Goal: Task Accomplishment & Management: Complete application form

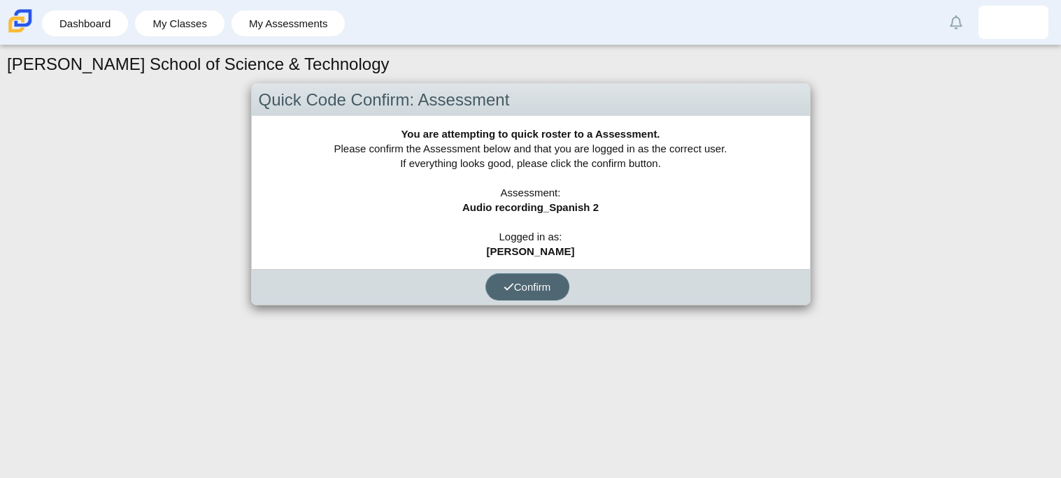
click at [515, 278] on button "Confirm" at bounding box center [527, 286] width 84 height 27
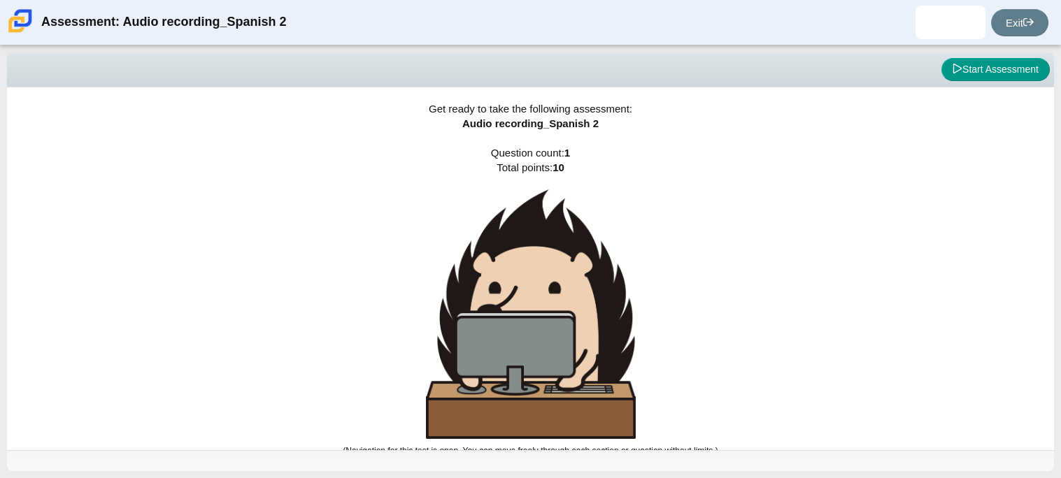
click at [588, 191] on img at bounding box center [531, 315] width 210 height 250
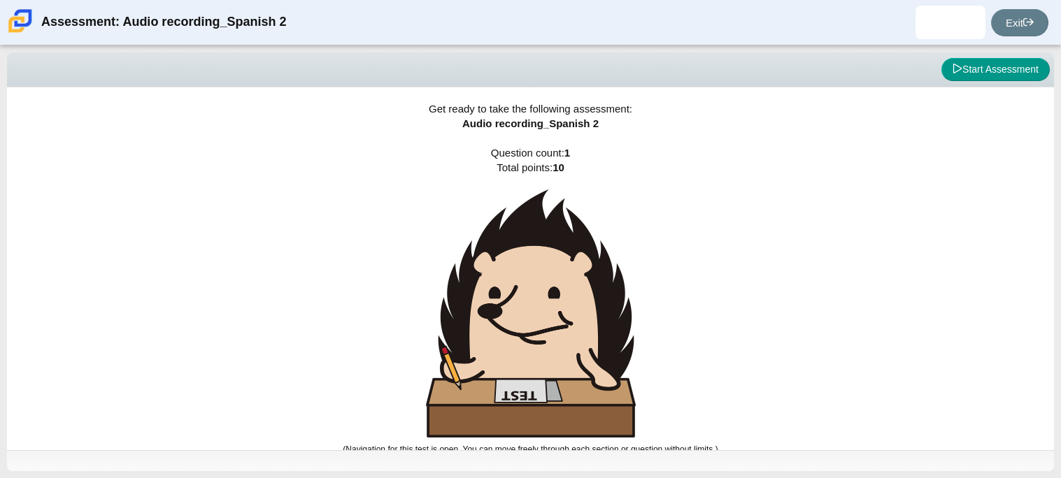
click at [701, 134] on div "Get ready to take the following assessment: Audio recording_Spanish 2 Question …" at bounding box center [530, 268] width 1047 height 363
click at [707, 121] on div "Get ready to take the following assessment: Audio recording_Spanish 2 Question …" at bounding box center [530, 268] width 1047 height 363
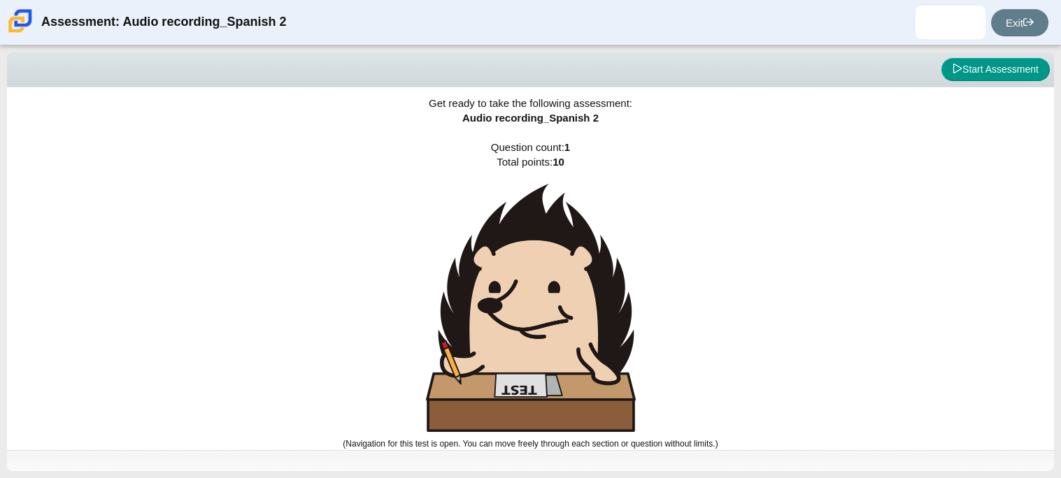
click at [899, 83] on div "Viewing Question 0 of 1 in Pacing Mode Start Assessment" at bounding box center [530, 69] width 1047 height 35
click at [966, 76] on button "Start Assessment" at bounding box center [995, 70] width 108 height 24
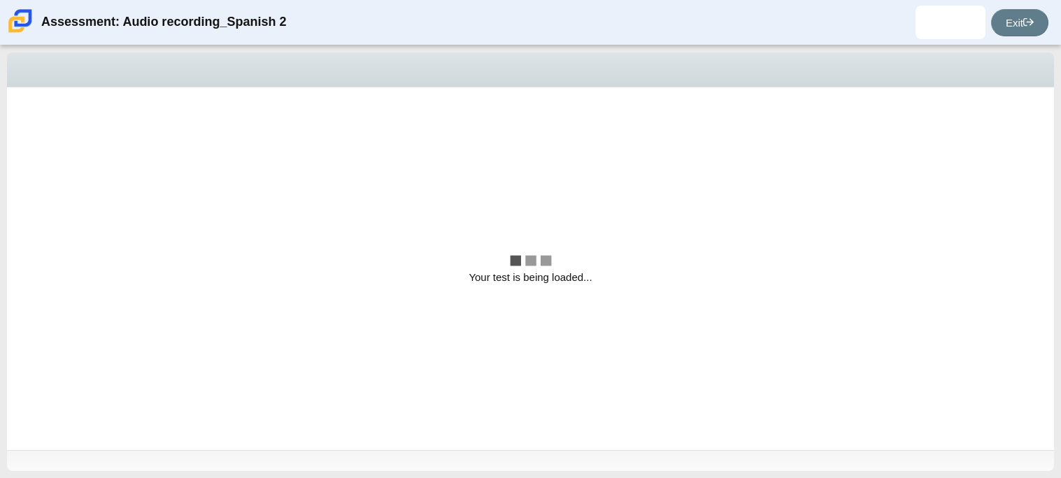
scroll to position [0, 0]
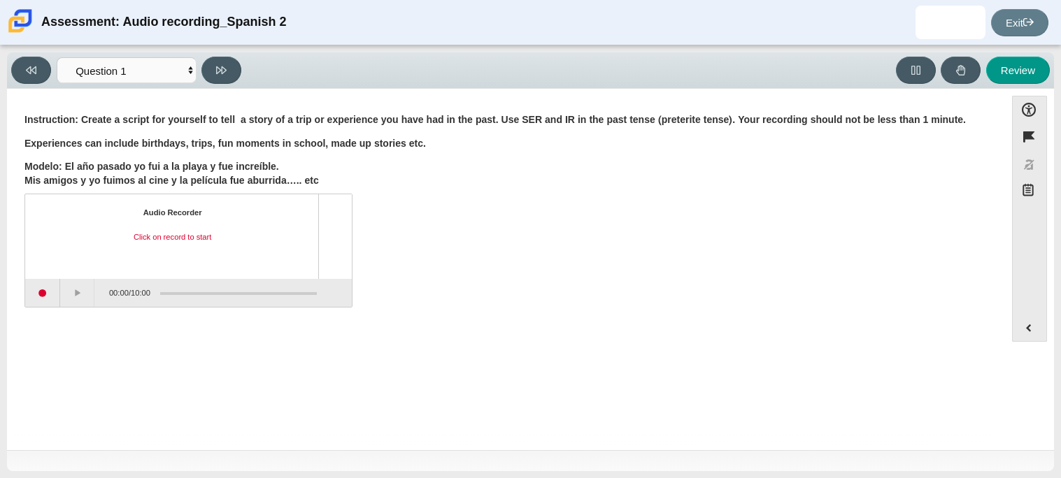
click at [194, 235] on div "Click on record to start" at bounding box center [172, 237] width 269 height 11
click at [185, 257] on div "Audio Recorder Click on record to start" at bounding box center [172, 237] width 269 height 59
click at [181, 236] on div "Click on record to start" at bounding box center [172, 237] width 269 height 11
click at [177, 203] on div "Audio Recorder Click on record to start" at bounding box center [188, 236] width 327 height 84
click at [252, 200] on div "Audio Recorder Click on record to start" at bounding box center [188, 236] width 327 height 84
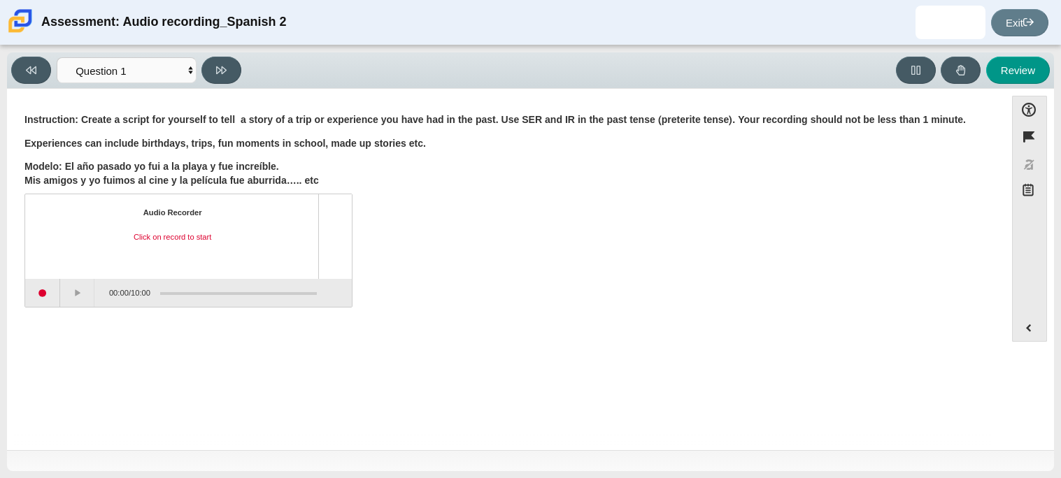
click at [155, 204] on div "Audio Recorder Click on record to start" at bounding box center [188, 236] width 327 height 84
click at [157, 208] on div "Audio Recorder" at bounding box center [172, 213] width 59 height 11
click at [170, 232] on div "Click on record to start" at bounding box center [172, 237] width 269 height 11
click at [178, 236] on div "Click on record to start" at bounding box center [172, 237] width 269 height 11
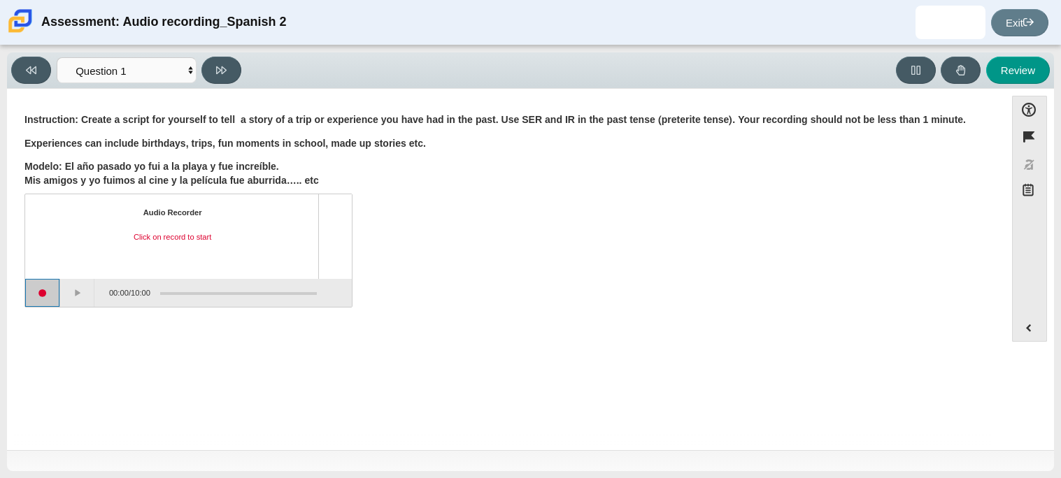
click at [47, 292] on button "Start recording" at bounding box center [42, 293] width 35 height 28
click at [78, 289] on button "Pause" at bounding box center [77, 293] width 35 height 28
click at [1028, 71] on button "Review" at bounding box center [1018, 70] width 64 height 27
select select "review"
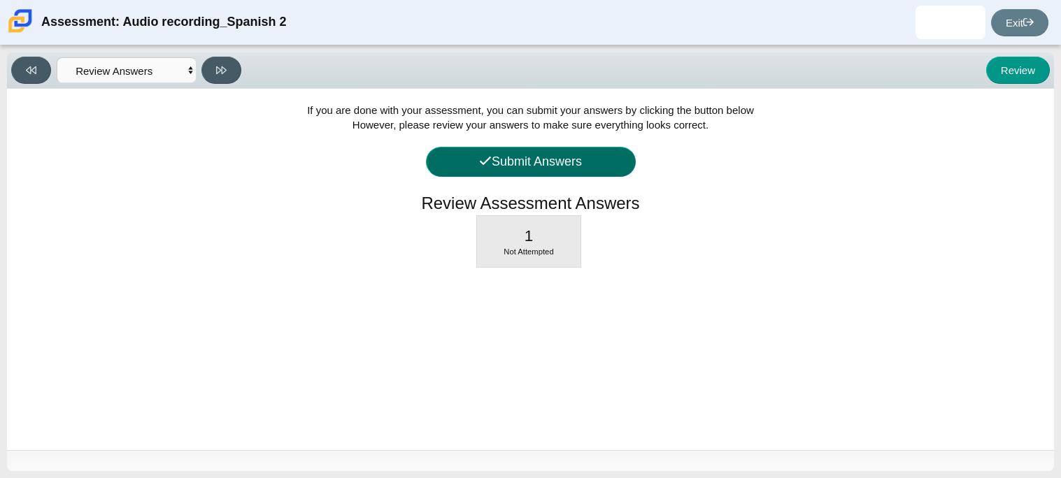
click at [630, 152] on button "Submit Answers" at bounding box center [531, 162] width 210 height 30
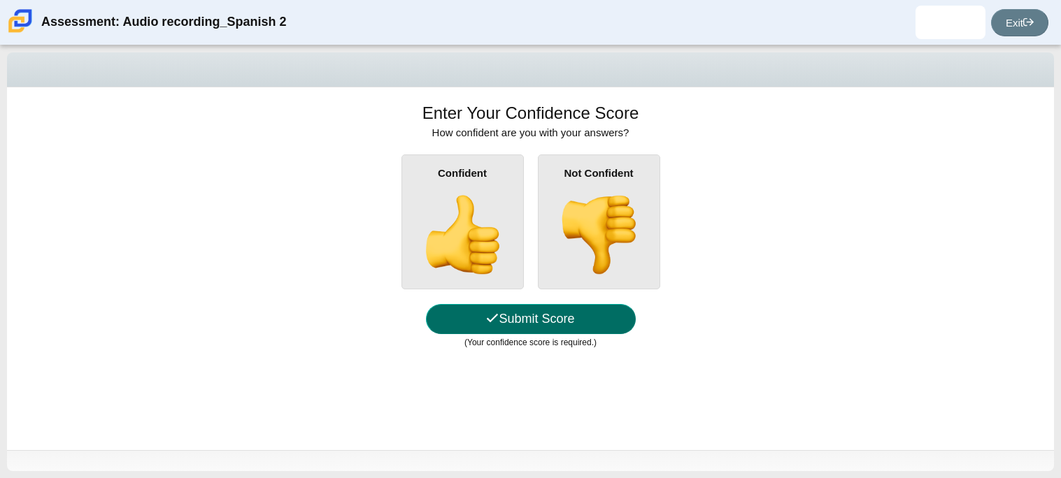
click at [559, 327] on button "Submit Score" at bounding box center [531, 319] width 210 height 30
click at [473, 225] on img at bounding box center [462, 235] width 80 height 80
click at [0, 0] on input "Confident" at bounding box center [0, 0] width 0 height 0
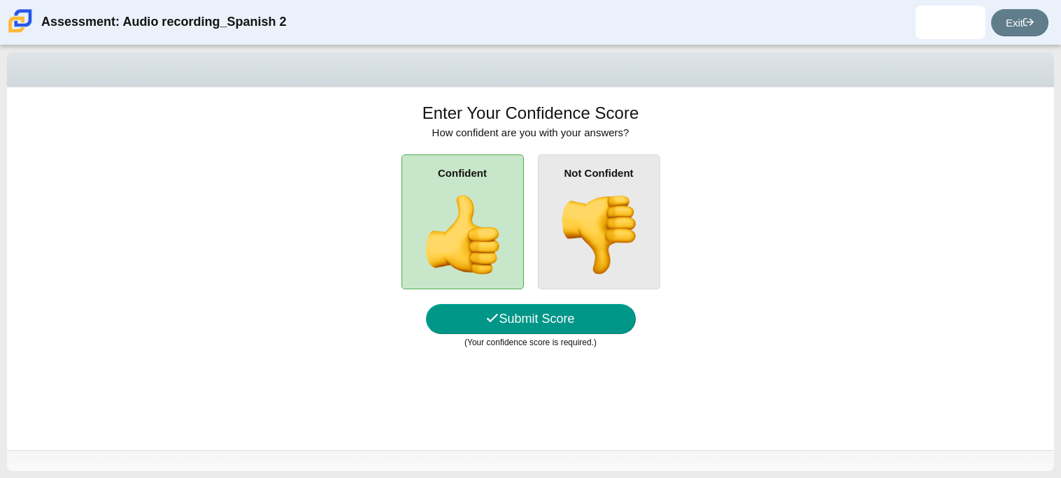
click at [654, 59] on div "Viewing Question 2 of 1 in Pacing Mode Questions Question 1 Review Review Answe…" at bounding box center [530, 69] width 1047 height 35
click at [552, 319] on button "Submit Score" at bounding box center [531, 319] width 210 height 30
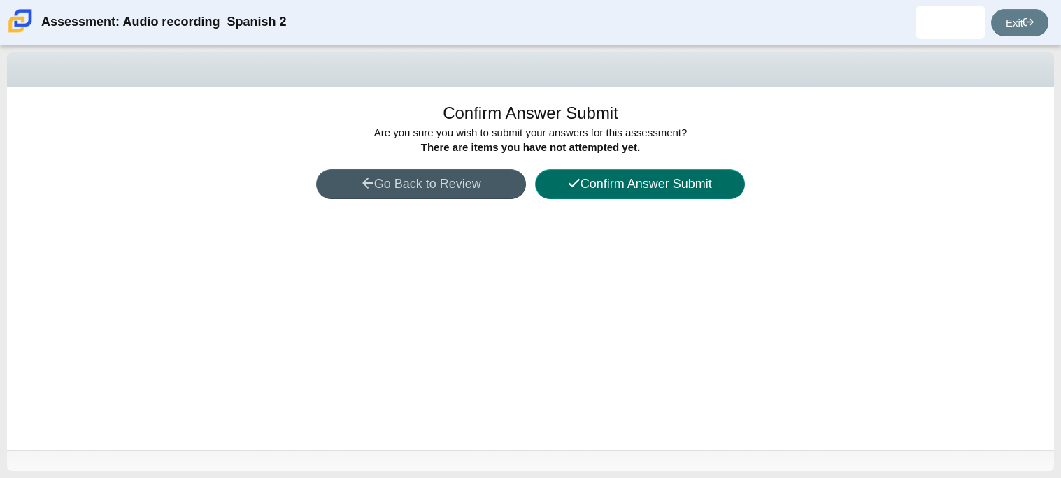
click at [604, 172] on button "Confirm Answer Submit" at bounding box center [640, 184] width 210 height 30
